Goal: Transaction & Acquisition: Purchase product/service

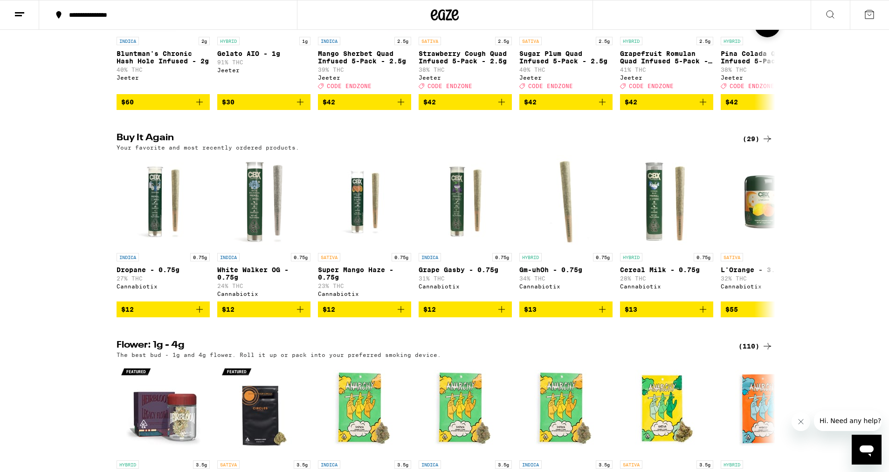
scroll to position [435, 0]
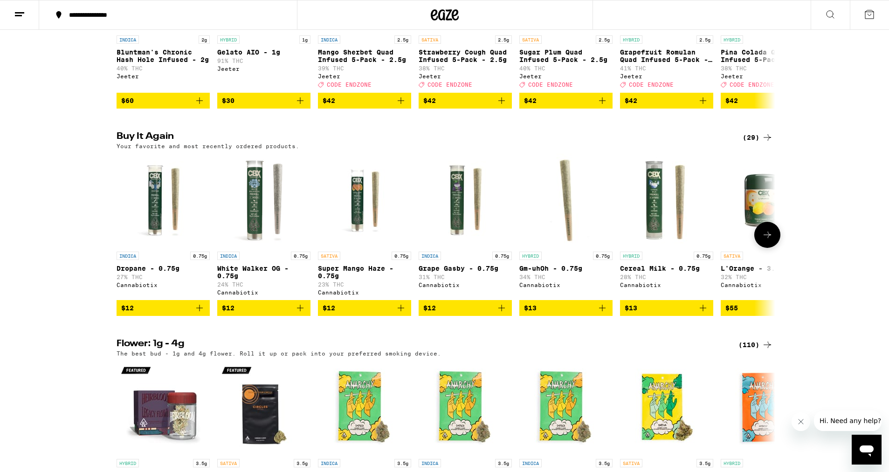
click at [769, 240] on icon at bounding box center [767, 234] width 11 height 11
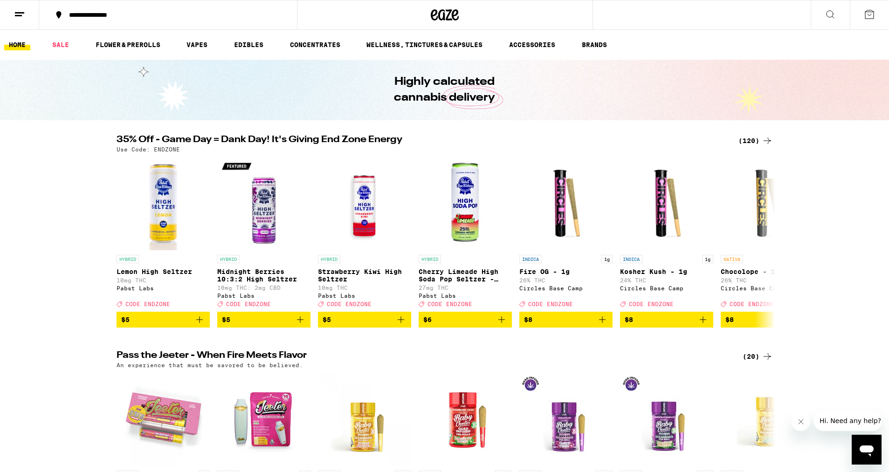
scroll to position [0, 0]
